Goal: Task Accomplishment & Management: Complete application form

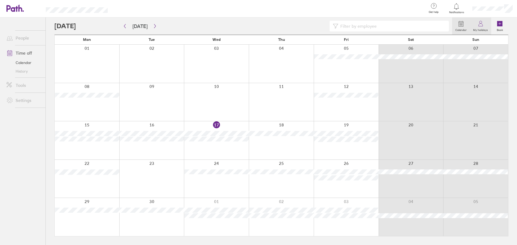
click at [481, 25] on icon at bounding box center [481, 23] width 6 height 6
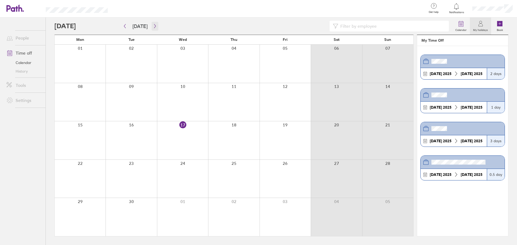
click at [155, 25] on icon "button" at bounding box center [155, 26] width 4 height 4
click at [153, 30] on button "button" at bounding box center [155, 26] width 7 height 9
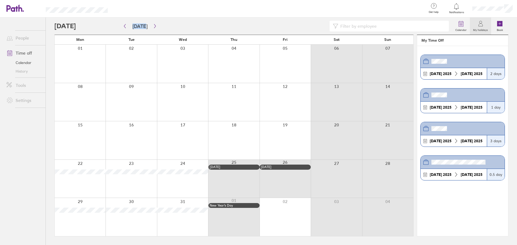
click at [477, 30] on label "My holidays" at bounding box center [480, 29] width 21 height 5
click at [461, 26] on icon at bounding box center [461, 23] width 6 height 6
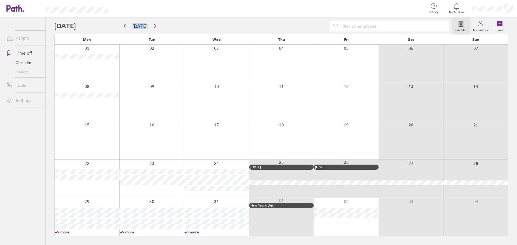
drag, startPoint x: 304, startPoint y: 188, endPoint x: 302, endPoint y: 195, distance: 6.7
click at [304, 192] on div at bounding box center [281, 179] width 65 height 38
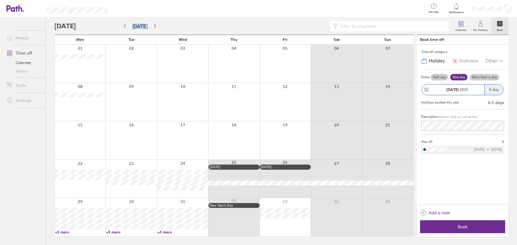
click at [233, 175] on div at bounding box center [233, 179] width 51 height 38
click at [230, 178] on div at bounding box center [233, 179] width 51 height 38
click at [377, 170] on div at bounding box center [387, 179] width 51 height 38
click at [238, 212] on div at bounding box center [233, 217] width 51 height 38
click at [84, 169] on div at bounding box center [80, 179] width 51 height 38
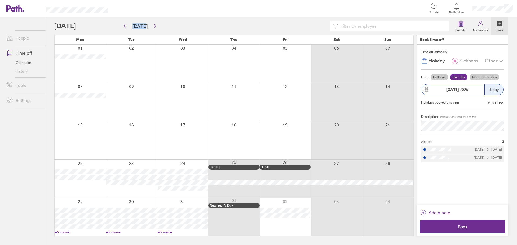
click at [290, 130] on div at bounding box center [285, 140] width 51 height 38
click at [247, 215] on div at bounding box center [233, 217] width 51 height 38
click at [283, 122] on div at bounding box center [285, 140] width 51 height 38
click at [283, 123] on div at bounding box center [285, 140] width 51 height 38
click at [325, 138] on div at bounding box center [336, 140] width 51 height 38
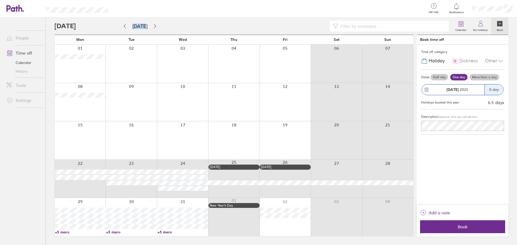
click at [81, 169] on div "22 23 24 25 [DATE] 26 [DATE] 27 28" at bounding box center [234, 179] width 359 height 39
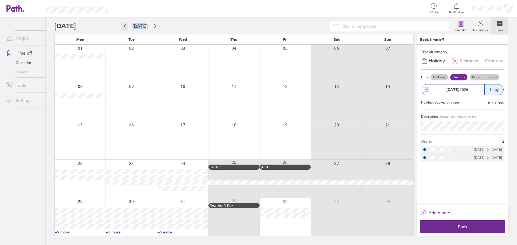
click at [123, 29] on button "button" at bounding box center [124, 26] width 7 height 9
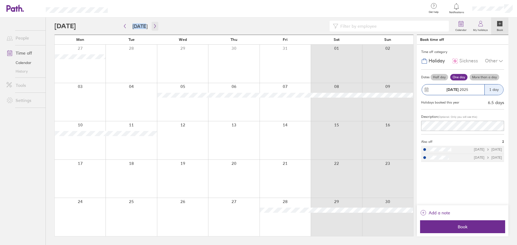
click at [154, 25] on icon "button" at bounding box center [155, 26] width 4 height 4
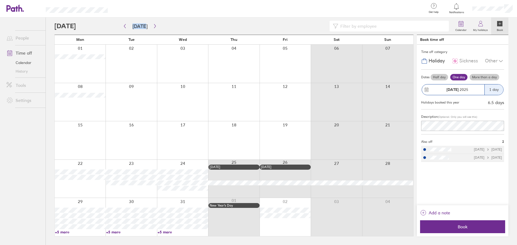
click at [284, 143] on div at bounding box center [285, 140] width 51 height 38
click at [126, 28] on button "button" at bounding box center [124, 26] width 7 height 9
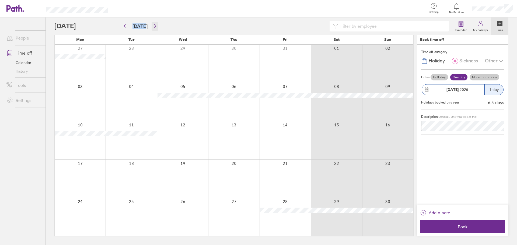
click at [154, 23] on button "button" at bounding box center [155, 26] width 7 height 9
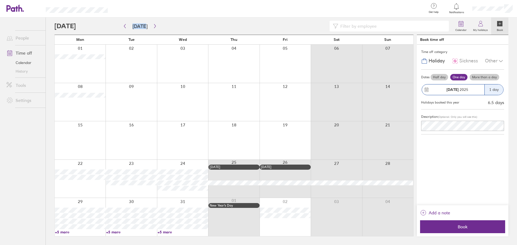
drag, startPoint x: 294, startPoint y: 128, endPoint x: 291, endPoint y: 131, distance: 4.0
click at [291, 131] on div at bounding box center [285, 140] width 51 height 38
click at [126, 26] on icon "button" at bounding box center [125, 26] width 4 height 4
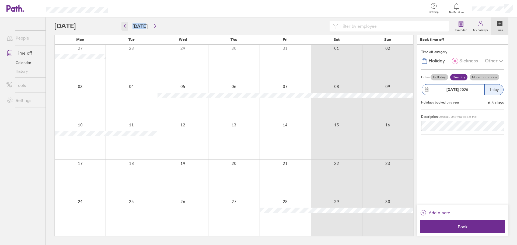
click at [125, 27] on icon "button" at bounding box center [125, 26] width 4 height 4
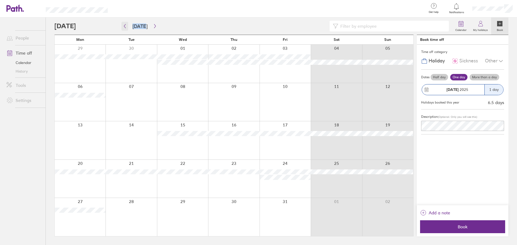
click at [124, 27] on icon "button" at bounding box center [125, 26] width 4 height 4
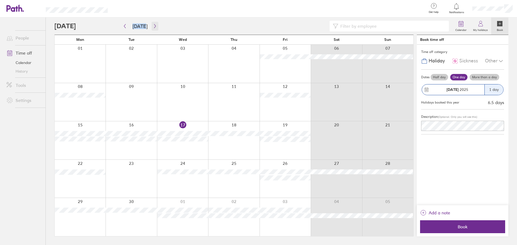
click at [156, 22] on button "button" at bounding box center [155, 26] width 7 height 9
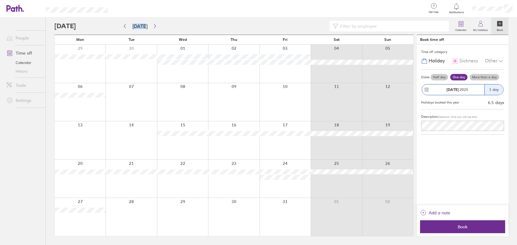
click at [301, 149] on div at bounding box center [285, 140] width 51 height 38
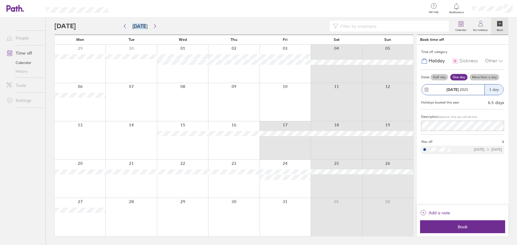
click at [293, 132] on div "13 14 15 16 17 18 19" at bounding box center [234, 140] width 359 height 39
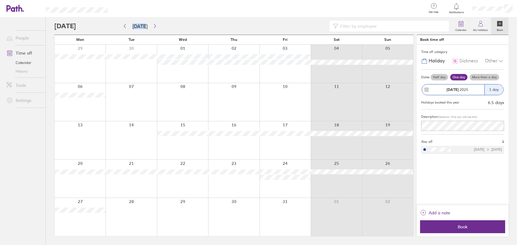
click at [285, 141] on div at bounding box center [285, 140] width 51 height 38
drag, startPoint x: 277, startPoint y: 115, endPoint x: 305, endPoint y: 138, distance: 36.3
click at [305, 138] on div "Mon Tue Wed Thu Fri Sat Sun 29 30 01 02 03 04 05 06 07 08 09 10 11 12 13 14 15 …" at bounding box center [233, 136] width 359 height 202
click at [354, 152] on div at bounding box center [336, 140] width 51 height 38
drag, startPoint x: 290, startPoint y: 148, endPoint x: 387, endPoint y: 147, distance: 97.2
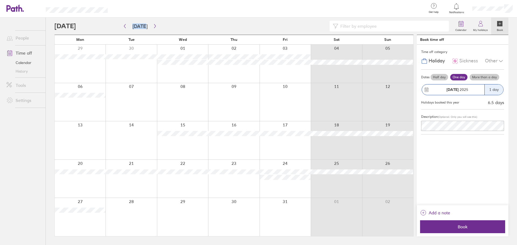
click at [295, 148] on div at bounding box center [285, 140] width 51 height 38
click at [387, 147] on div at bounding box center [387, 140] width 51 height 38
drag, startPoint x: 295, startPoint y: 152, endPoint x: 345, endPoint y: 149, distance: 50.7
click at [297, 152] on div at bounding box center [285, 140] width 51 height 38
click at [345, 149] on div at bounding box center [336, 140] width 51 height 38
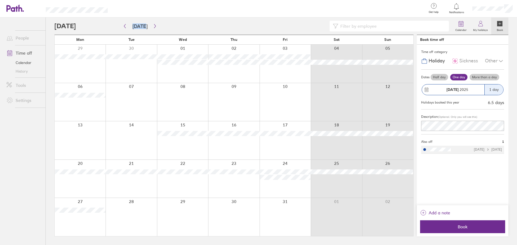
click at [296, 149] on div at bounding box center [285, 140] width 51 height 38
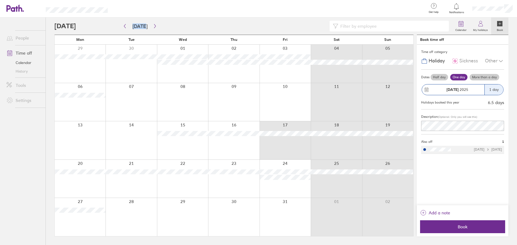
click at [304, 134] on div "13 14 15 16 17 18 19" at bounding box center [234, 140] width 359 height 39
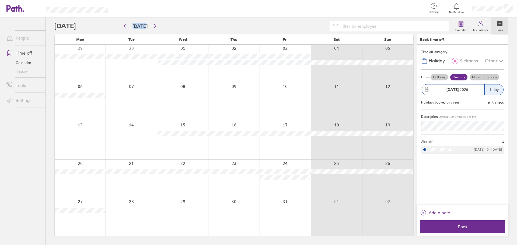
drag, startPoint x: 313, startPoint y: 121, endPoint x: 361, endPoint y: 144, distance: 52.6
click at [390, 140] on div "Mon Tue Wed Thu Fri Sat Sun 29 30 01 02 03 04 05 06 07 08 09 10 11 12 13 14 15 …" at bounding box center [233, 136] width 359 height 202
drag, startPoint x: 360, startPoint y: 144, endPoint x: 370, endPoint y: 142, distance: 9.8
click at [370, 142] on div at bounding box center [234, 140] width 359 height 38
click at [326, 138] on div at bounding box center [336, 140] width 51 height 38
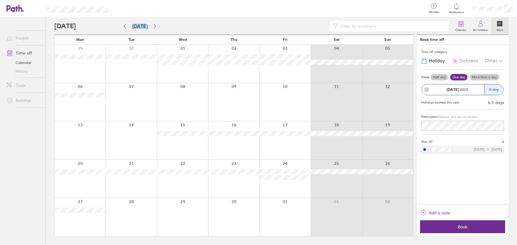
click at [330, 140] on div at bounding box center [336, 140] width 51 height 38
click at [343, 136] on div "13 14 15 16 17 18 19" at bounding box center [234, 140] width 359 height 39
drag, startPoint x: 334, startPoint y: 127, endPoint x: 343, endPoint y: 128, distance: 8.9
click at [343, 128] on div at bounding box center [336, 140] width 51 height 38
click at [294, 119] on div "Mon Tue Wed Thu Fri Sat Sun 29 30 01 02 03 04 05 06 07 08 09 10 11 12 13 14 15 …" at bounding box center [233, 136] width 359 height 202
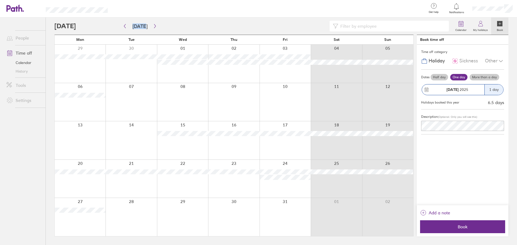
drag, startPoint x: 342, startPoint y: 142, endPoint x: 340, endPoint y: 141, distance: 3.1
click at [340, 141] on div at bounding box center [336, 140] width 51 height 38
drag, startPoint x: 403, startPoint y: 159, endPoint x: 397, endPoint y: 138, distance: 22.3
click at [397, 138] on div "Mon Tue Wed Thu Fri Sat Sun 29 30 01 02 03 04 05 06 07 08 09 10 11 12 13 14 15 …" at bounding box center [233, 136] width 359 height 202
drag, startPoint x: 366, startPoint y: 140, endPoint x: 393, endPoint y: 144, distance: 27.3
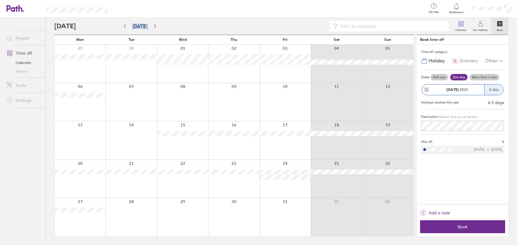
click at [393, 144] on div at bounding box center [387, 140] width 51 height 38
drag, startPoint x: 377, startPoint y: 121, endPoint x: 398, endPoint y: 124, distance: 21.4
click at [398, 124] on div at bounding box center [387, 140] width 51 height 38
click at [398, 126] on div at bounding box center [387, 140] width 51 height 38
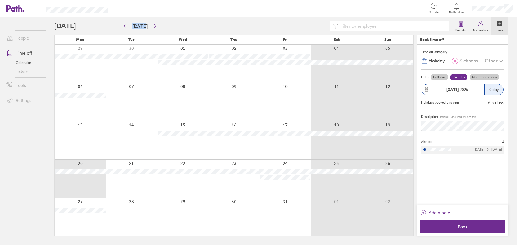
drag, startPoint x: 66, startPoint y: 167, endPoint x: 95, endPoint y: 165, distance: 29.4
click at [95, 165] on div at bounding box center [80, 179] width 51 height 38
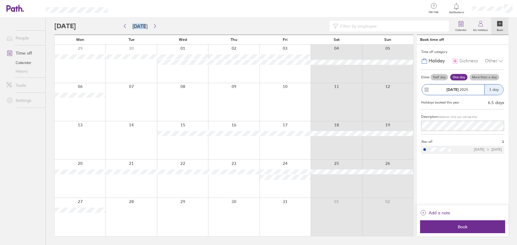
click at [187, 175] on div at bounding box center [182, 179] width 51 height 38
click at [239, 179] on div at bounding box center [233, 179] width 51 height 38
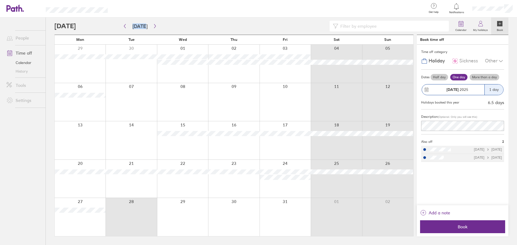
drag, startPoint x: 126, startPoint y: 207, endPoint x: 140, endPoint y: 219, distance: 19.1
click at [141, 219] on div at bounding box center [131, 217] width 51 height 38
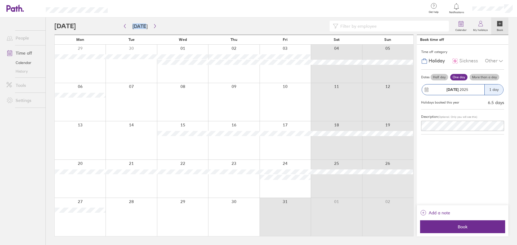
drag, startPoint x: 298, startPoint y: 215, endPoint x: 363, endPoint y: 212, distance: 65.2
click at [363, 212] on div at bounding box center [234, 217] width 359 height 38
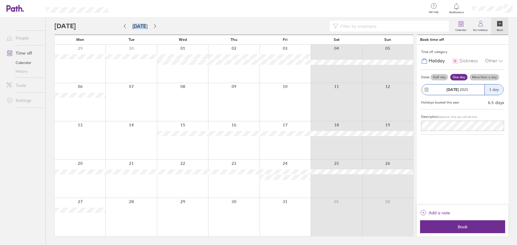
click at [384, 218] on div at bounding box center [387, 217] width 51 height 38
